Goal: Task Accomplishment & Management: Manage account settings

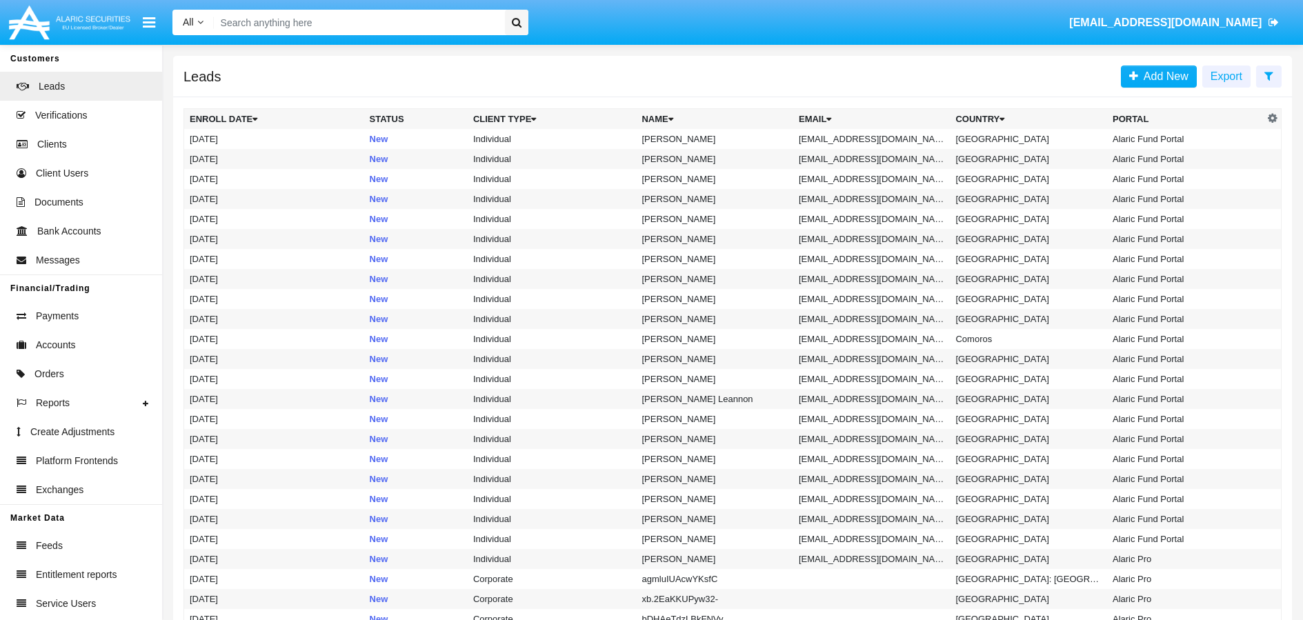
click at [336, 19] on input "Search" at bounding box center [357, 23] width 287 height 26
paste input "[EMAIL_ADDRESS][DOMAIN_NAME]"
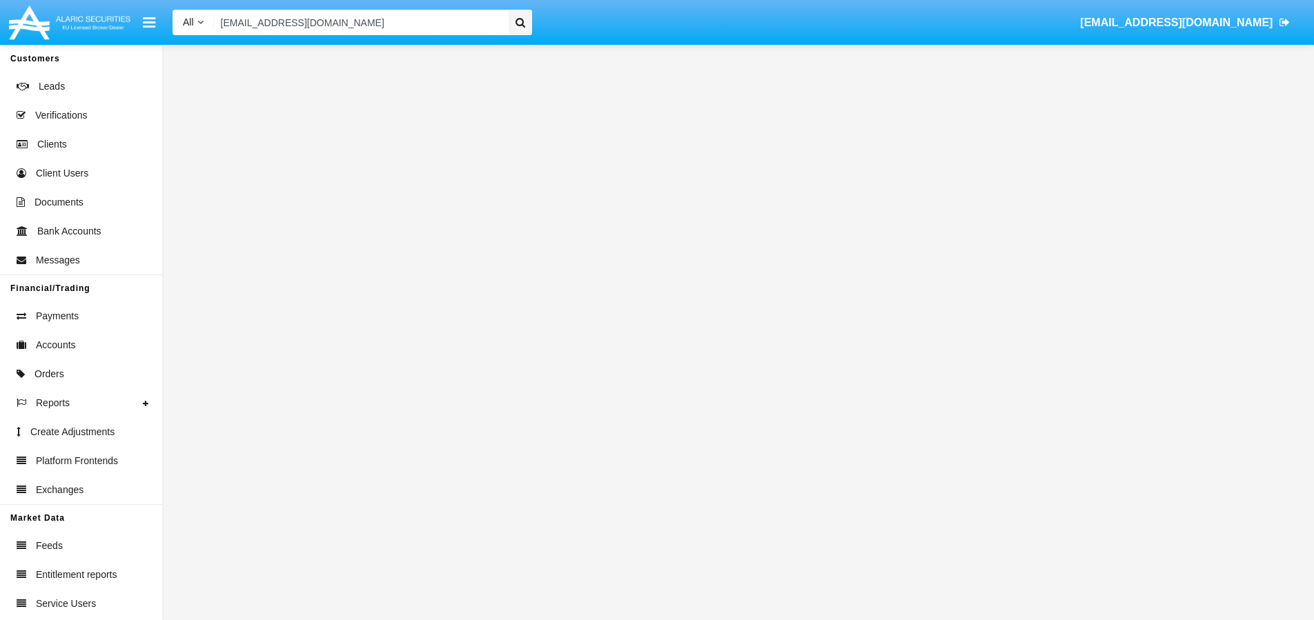
type input "[EMAIL_ADDRESS][DOMAIN_NAME]"
click at [524, 22] on icon at bounding box center [520, 22] width 10 height 10
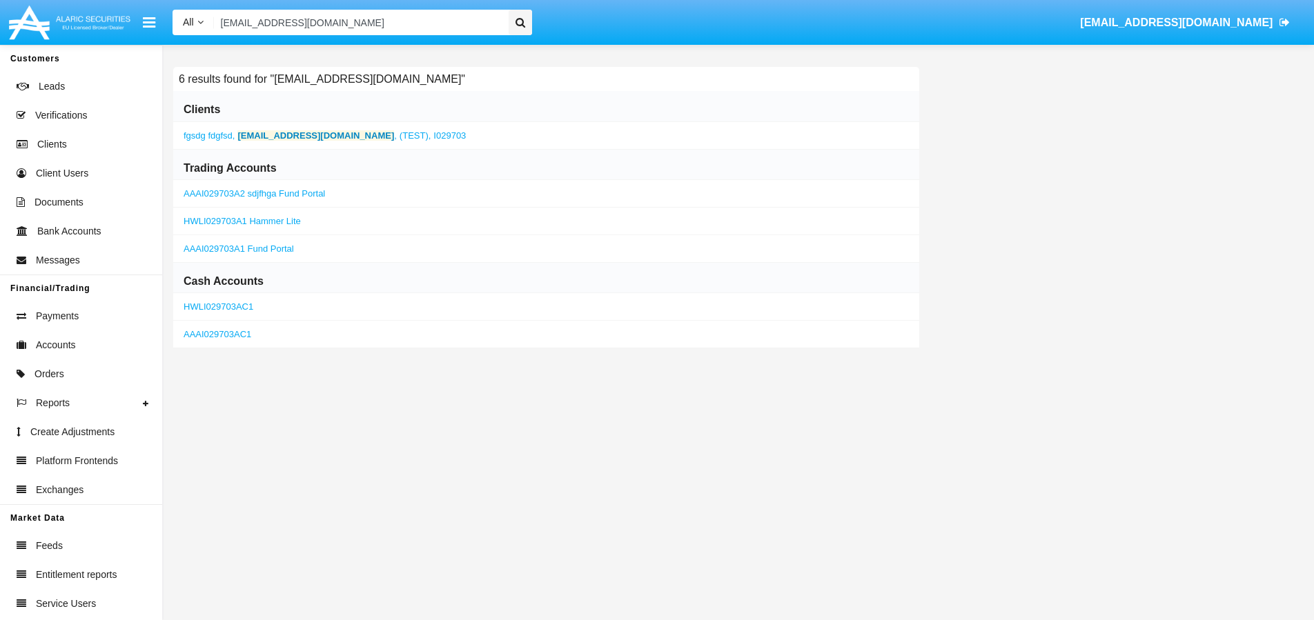
click at [310, 137] on b "[EMAIL_ADDRESS][DOMAIN_NAME]" at bounding box center [315, 135] width 157 height 10
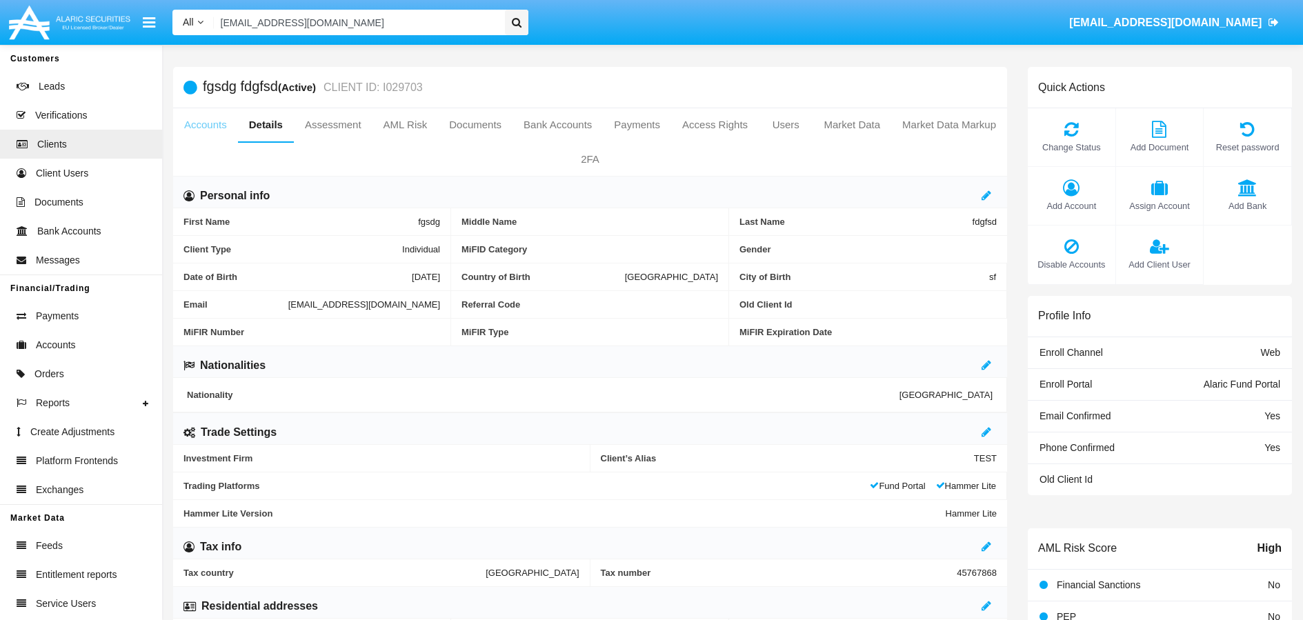
click at [230, 127] on link "Accounts" at bounding box center [205, 124] width 65 height 33
click at [214, 131] on link "Accounts" at bounding box center [205, 124] width 65 height 33
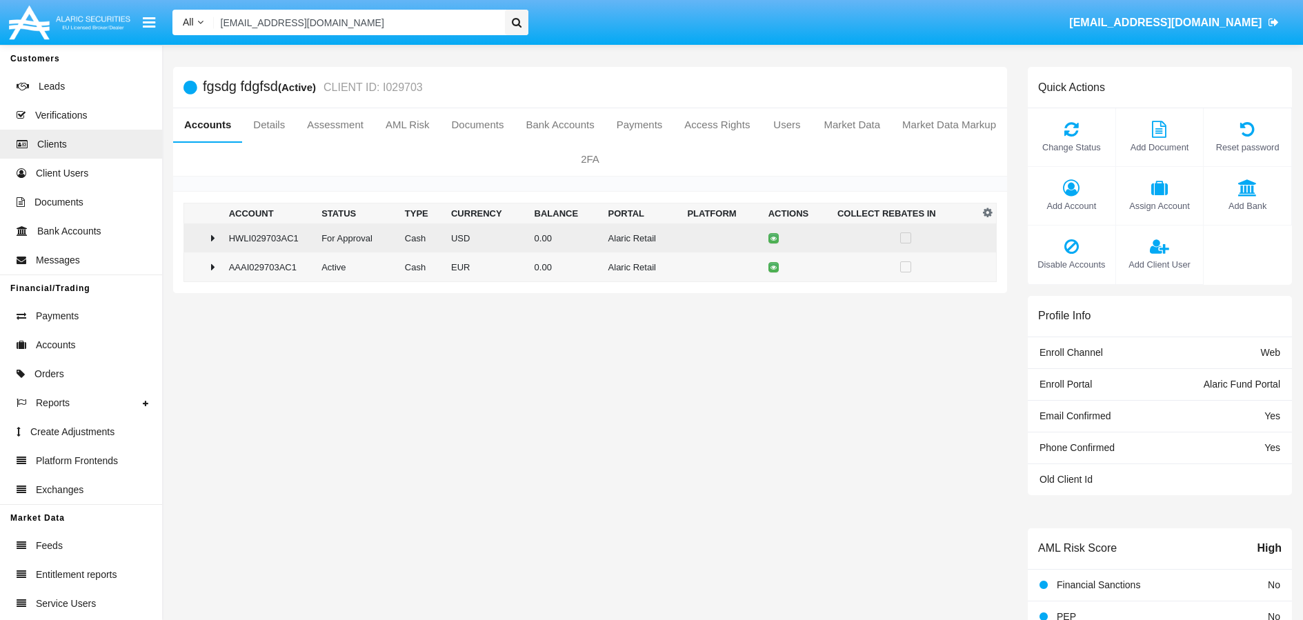
click at [209, 245] on td at bounding box center [203, 238] width 39 height 29
click at [773, 242] on button at bounding box center [776, 238] width 10 height 10
click at [774, 239] on icon at bounding box center [777, 238] width 6 height 6
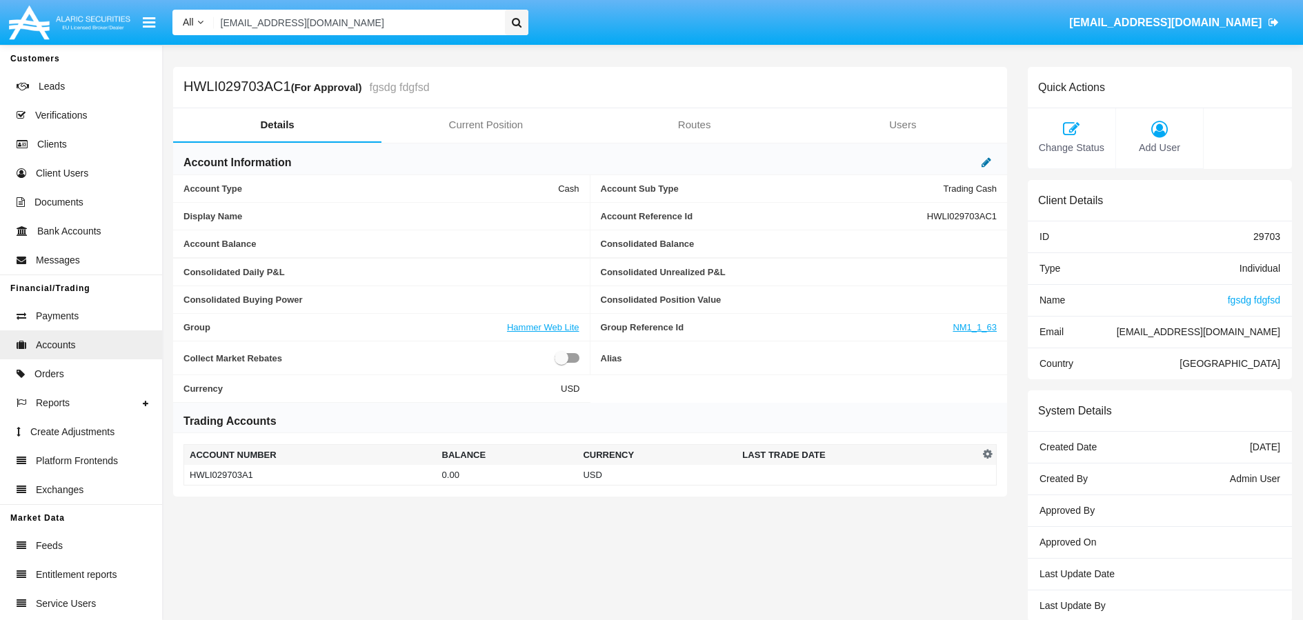
click at [986, 163] on icon at bounding box center [987, 162] width 10 height 11
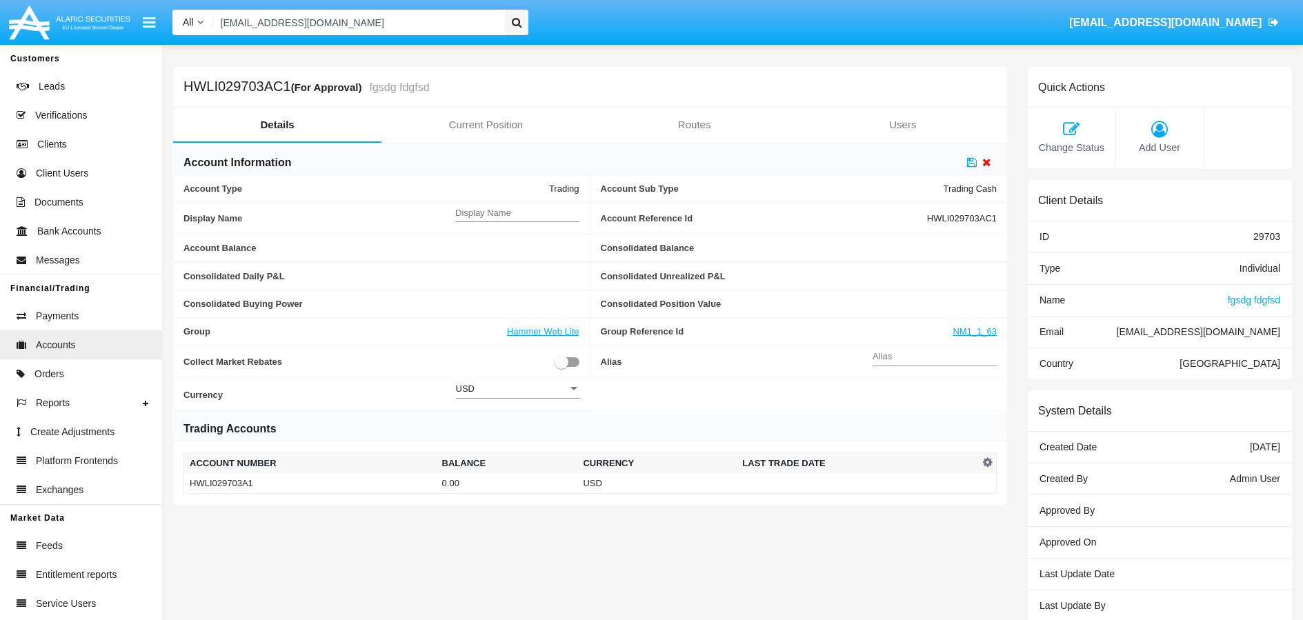
click at [985, 164] on icon at bounding box center [987, 162] width 9 height 11
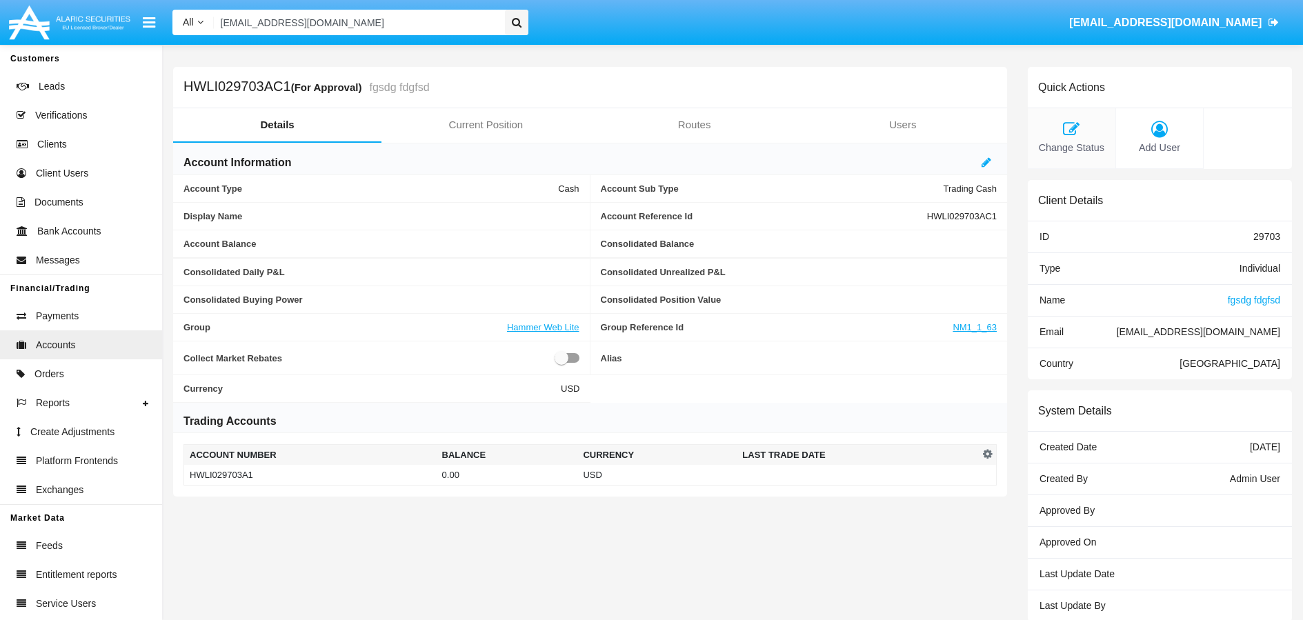
click at [1077, 132] on icon at bounding box center [1072, 129] width 74 height 17
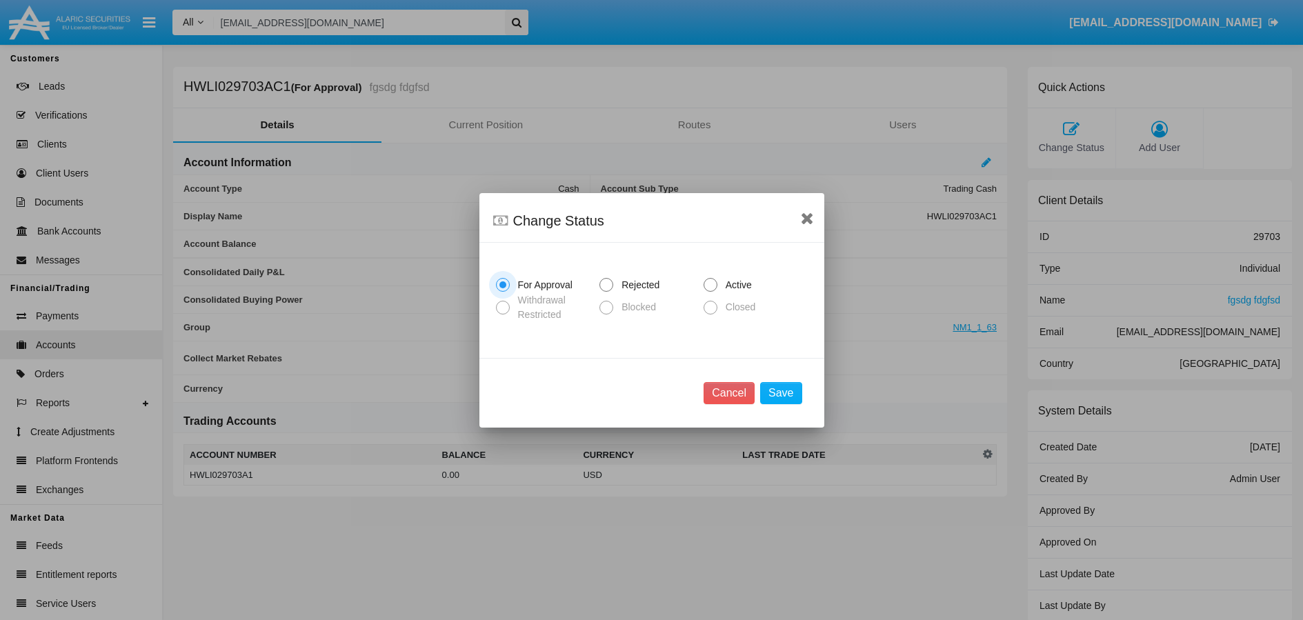
click at [715, 283] on span at bounding box center [711, 285] width 14 height 14
click at [711, 292] on input "Active" at bounding box center [710, 292] width 1 height 1
radio input "true"
click at [791, 395] on button "Save" at bounding box center [780, 393] width 41 height 22
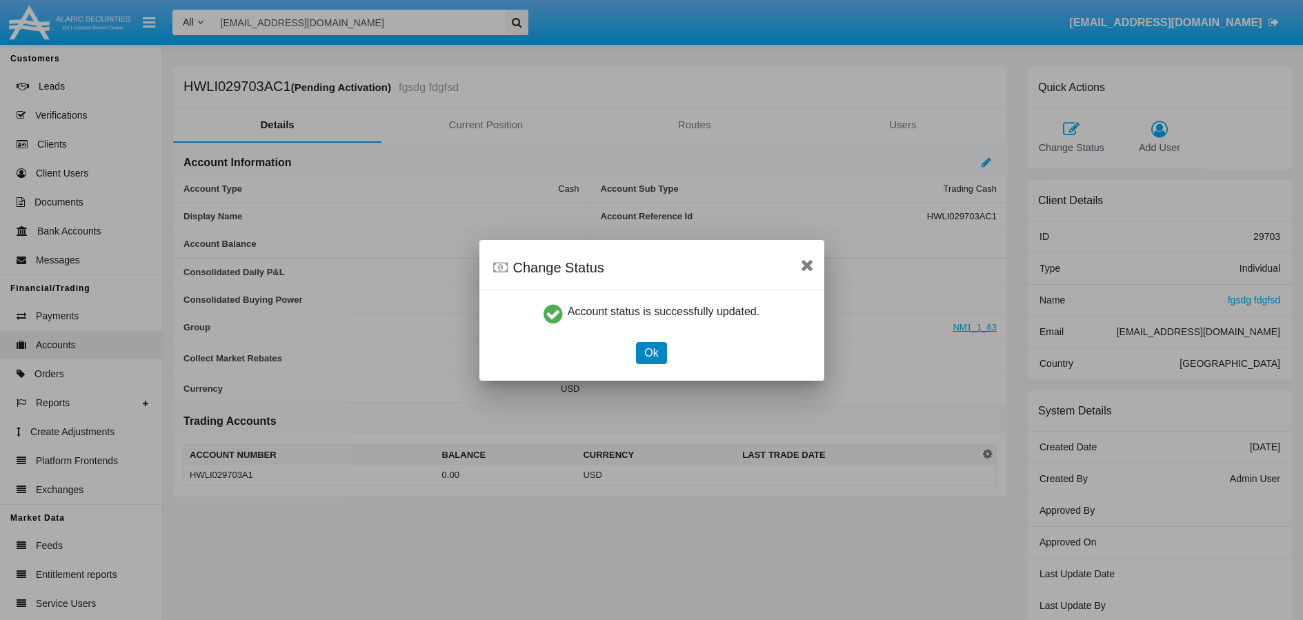
click at [649, 351] on button "Ok" at bounding box center [651, 353] width 30 height 22
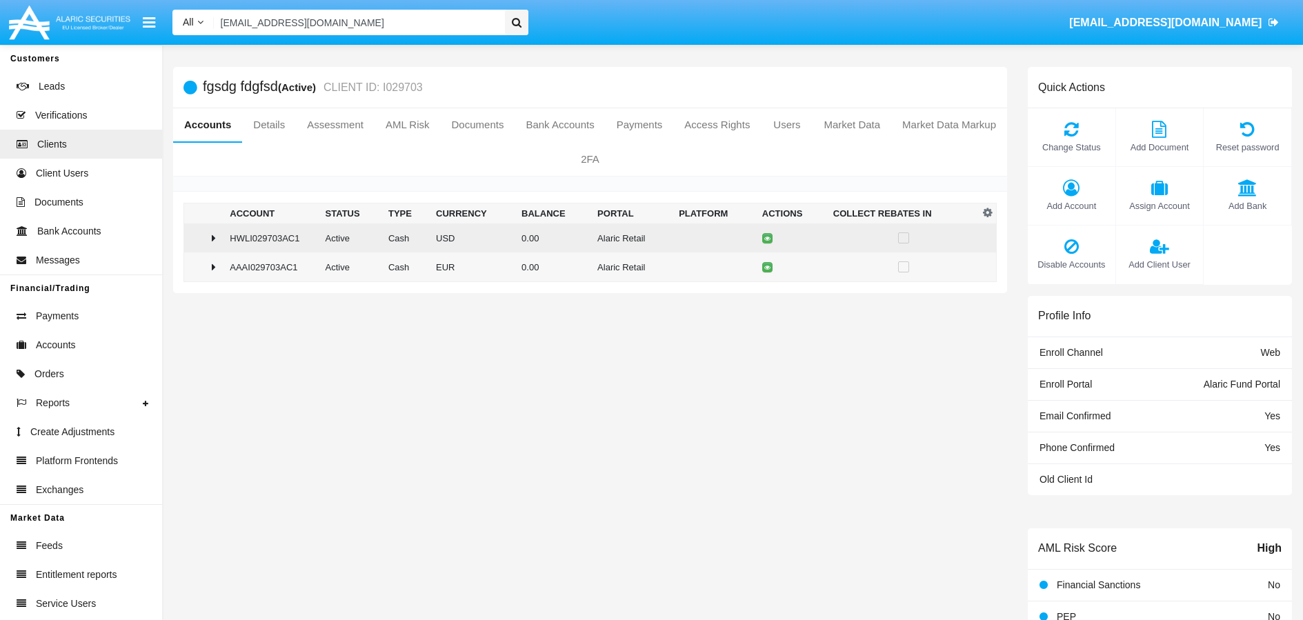
click at [210, 241] on div at bounding box center [204, 238] width 29 height 11
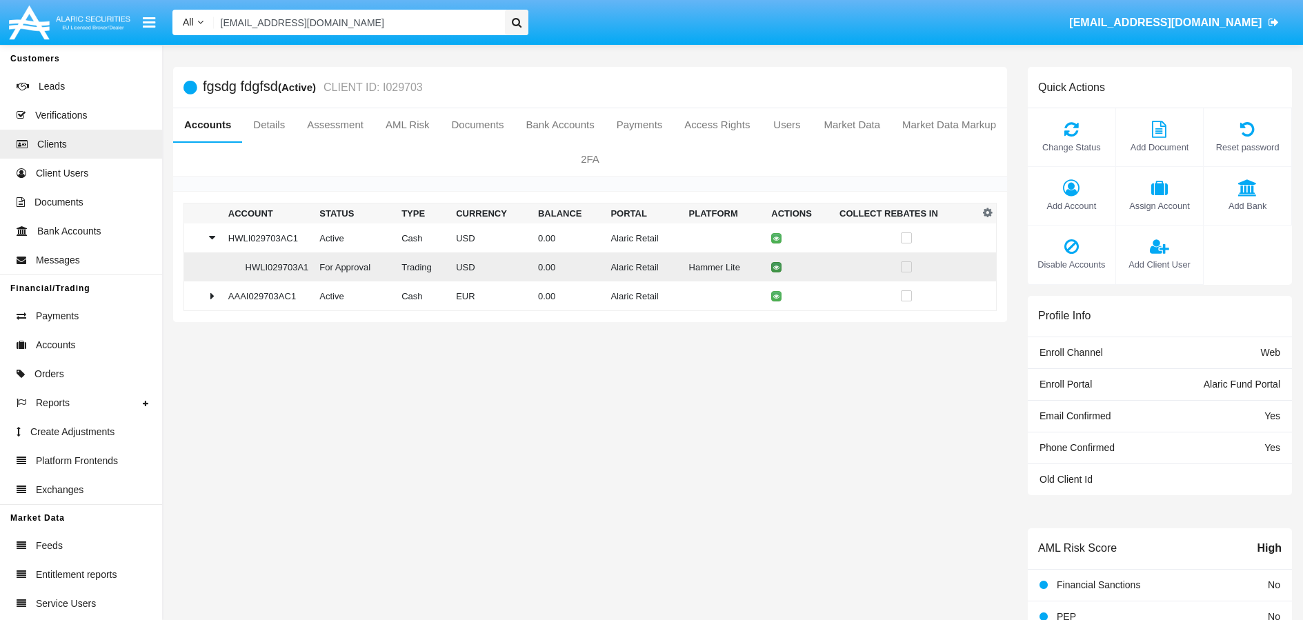
click at [774, 268] on icon at bounding box center [777, 267] width 6 height 6
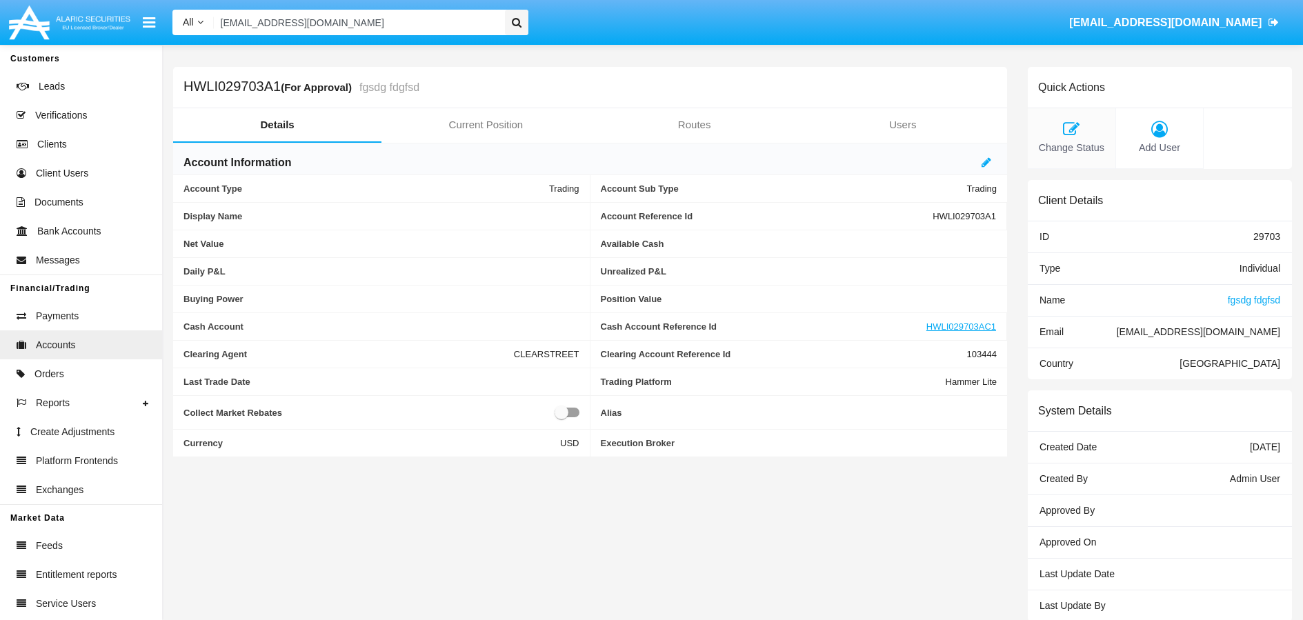
click at [1074, 129] on icon at bounding box center [1072, 129] width 74 height 17
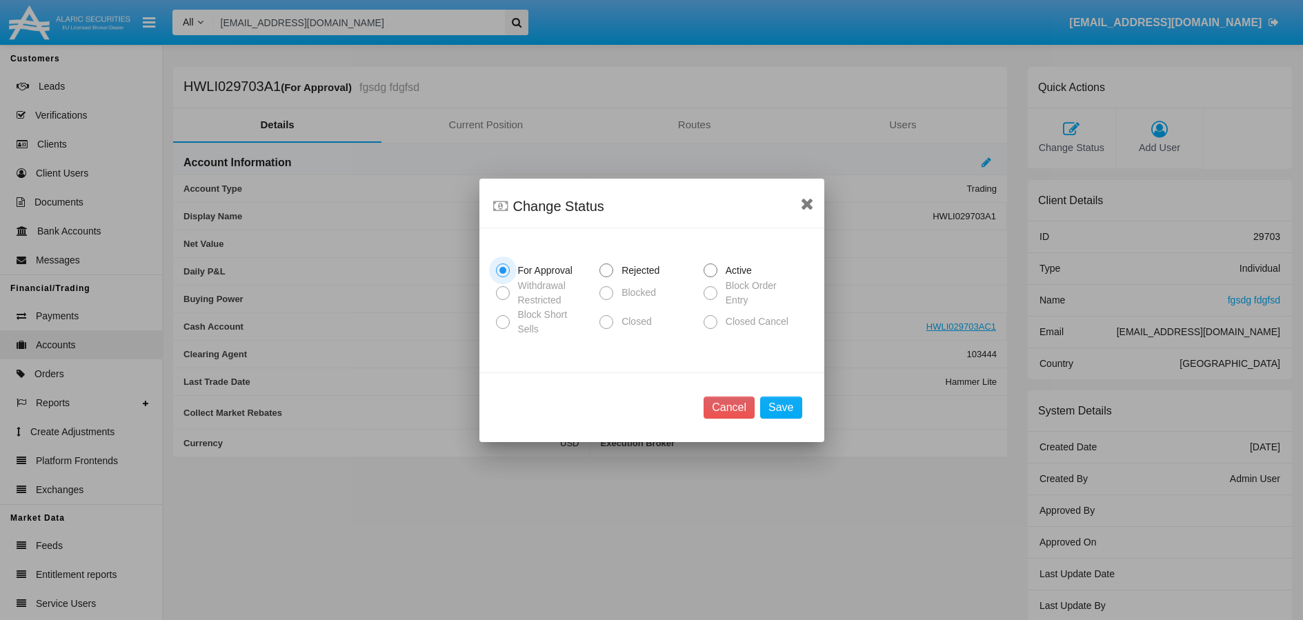
click at [710, 275] on span at bounding box center [711, 271] width 14 height 14
click at [710, 277] on input "Active" at bounding box center [710, 277] width 1 height 1
radio input "true"
click at [795, 411] on button "Save" at bounding box center [780, 408] width 41 height 22
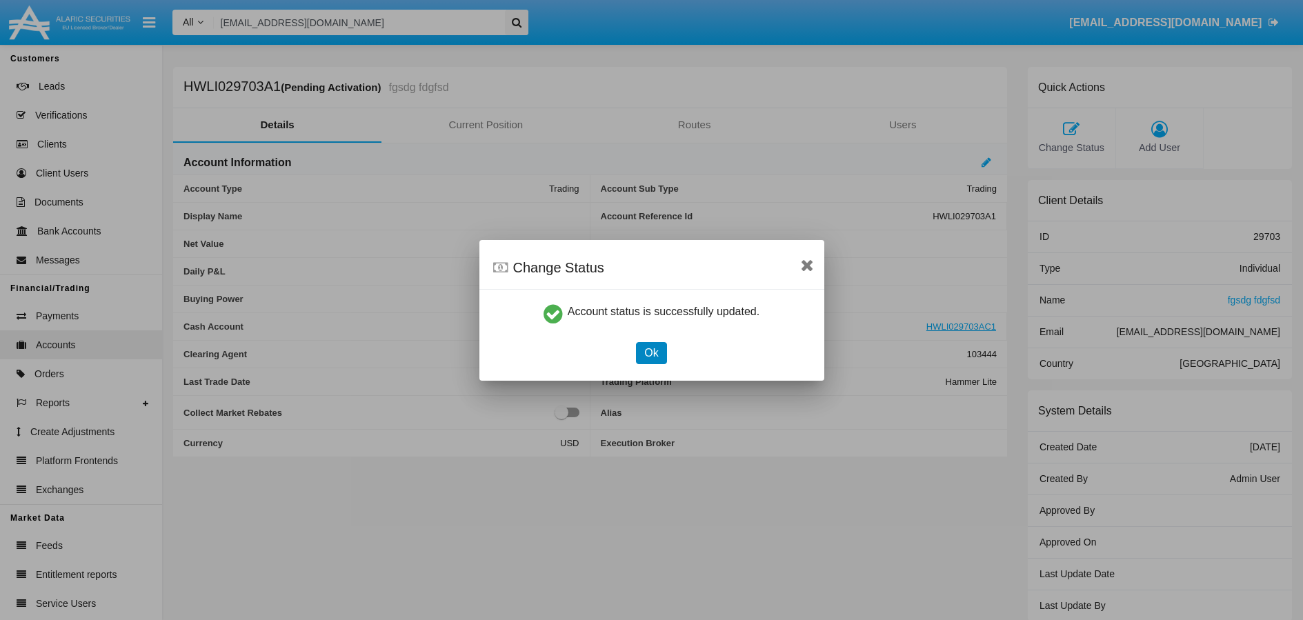
click at [652, 359] on button "Ok" at bounding box center [651, 353] width 30 height 22
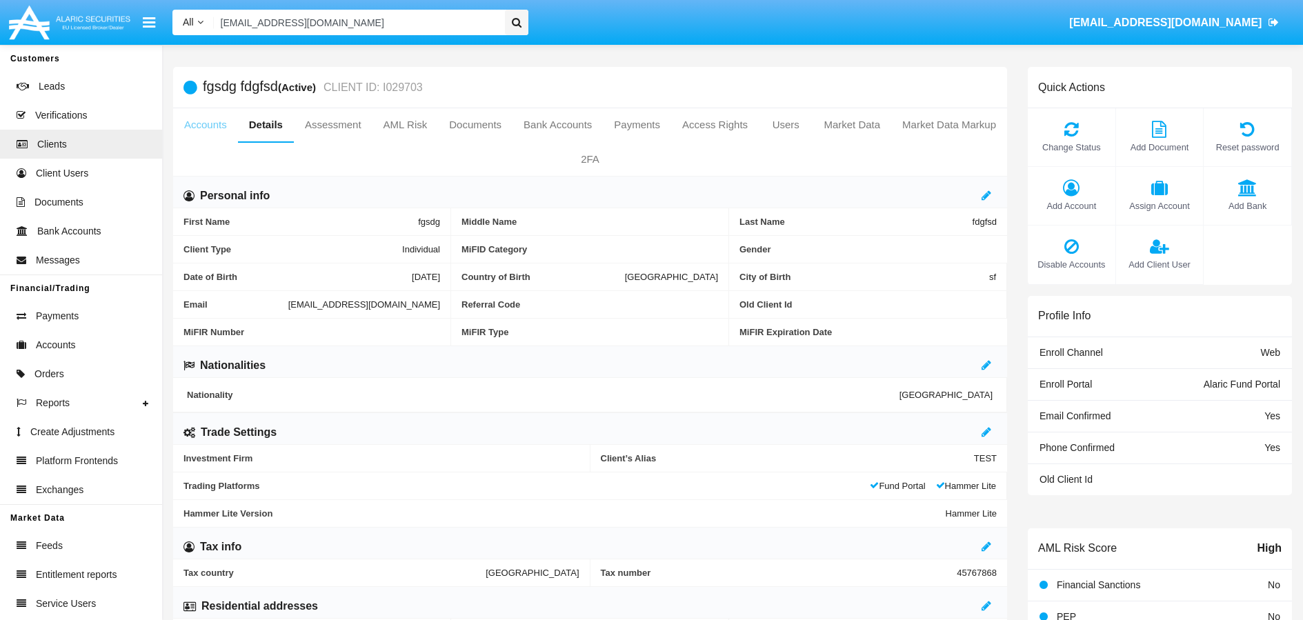
click at [218, 123] on link "Accounts" at bounding box center [205, 124] width 65 height 33
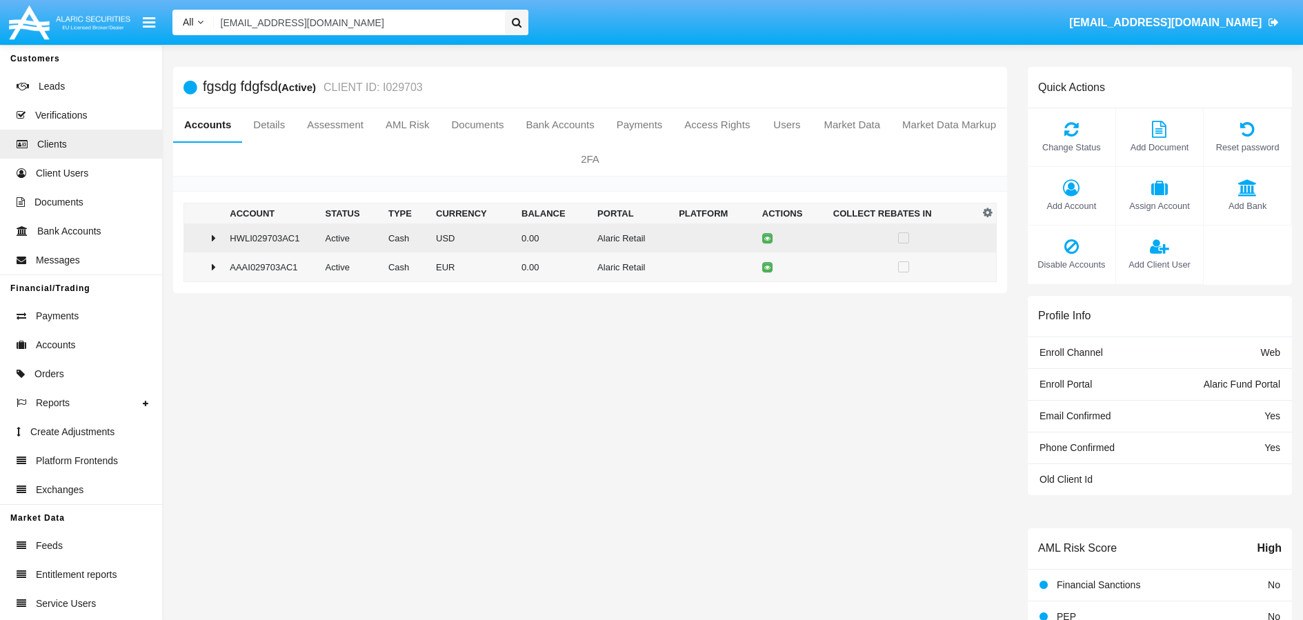
click at [215, 237] on icon at bounding box center [214, 238] width 4 height 11
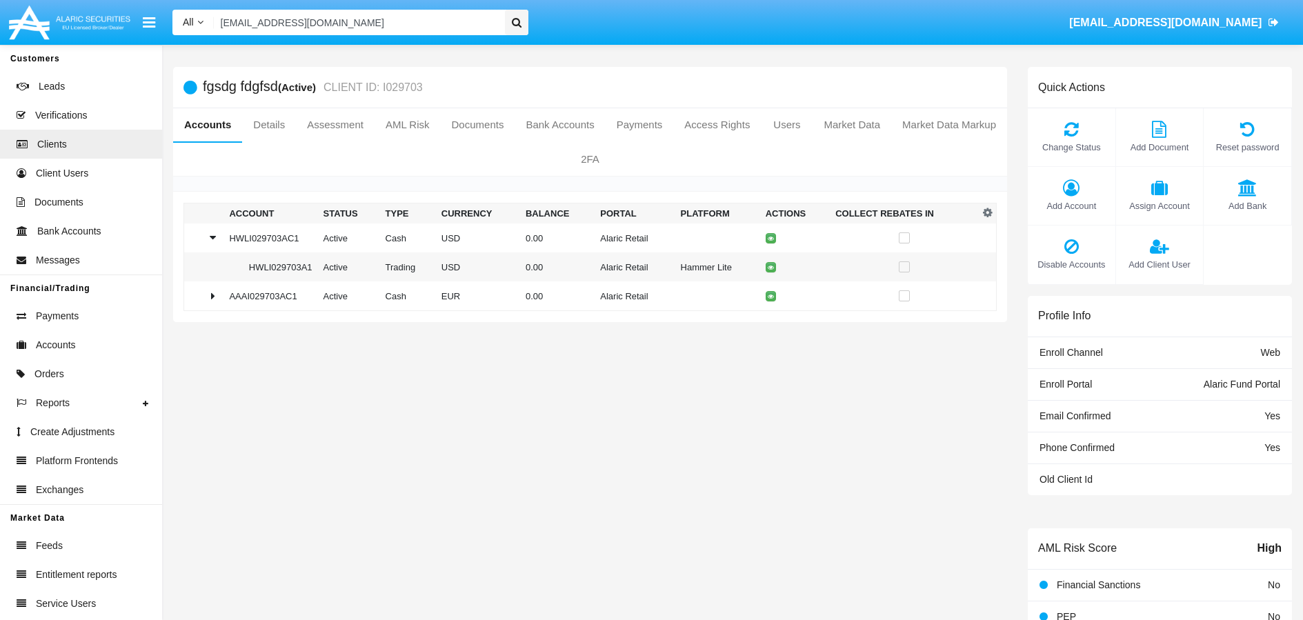
click at [449, 23] on input "[EMAIL_ADDRESS][DOMAIN_NAME]" at bounding box center [357, 23] width 287 height 26
paste input "loxata4429"
type input "[EMAIL_ADDRESS][DOMAIN_NAME]"
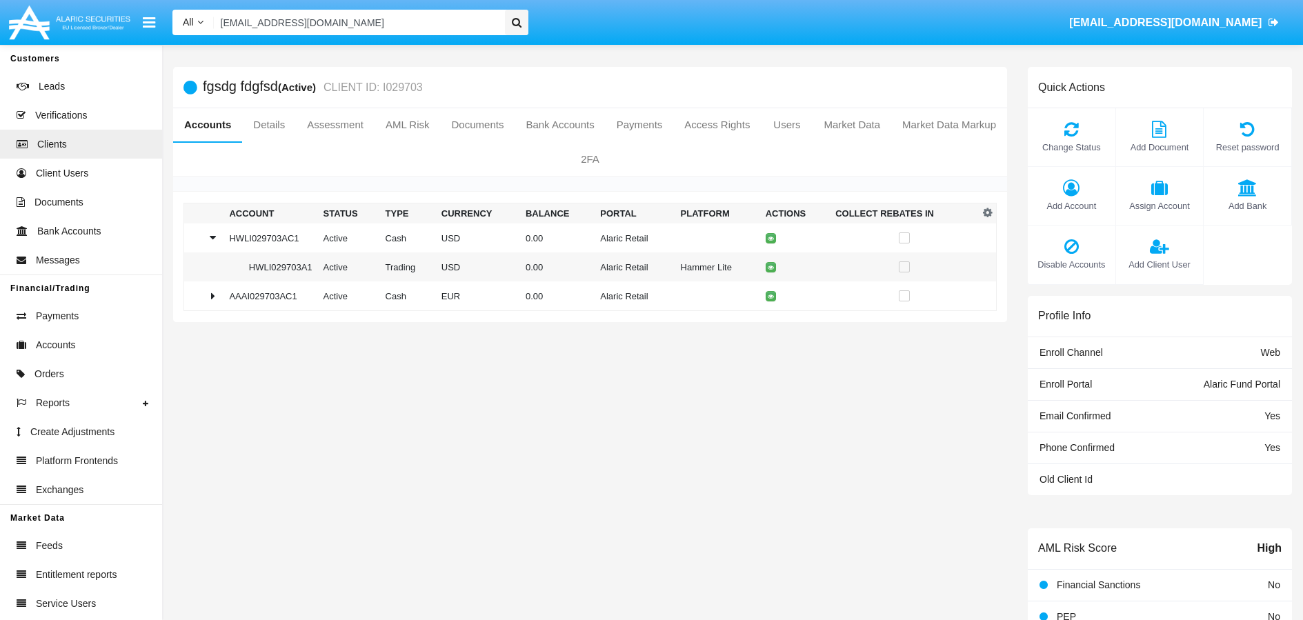
click at [518, 25] on icon at bounding box center [517, 22] width 10 height 10
